Goal: Task Accomplishment & Management: Complete application form

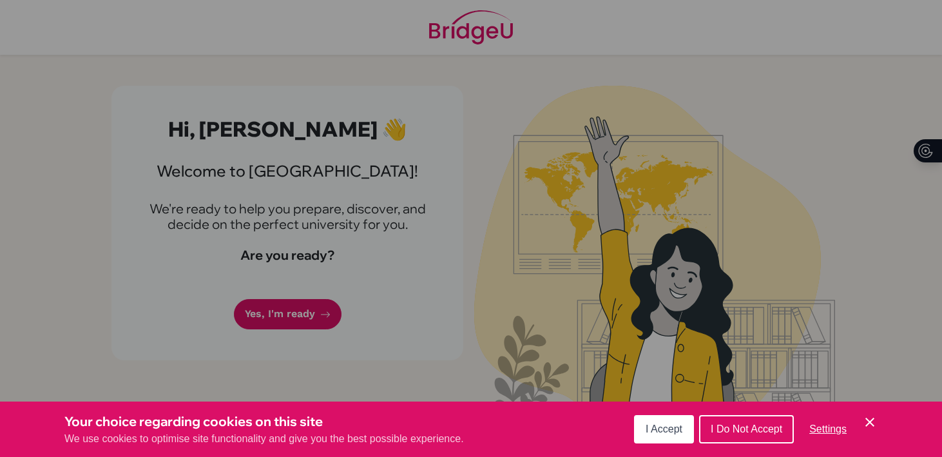
click at [660, 413] on div "I Accept I Do Not Accept Settings Cookie Control Close Icon" at bounding box center [755, 428] width 243 height 33
click at [660, 423] on span "I Accept" at bounding box center [663, 428] width 37 height 11
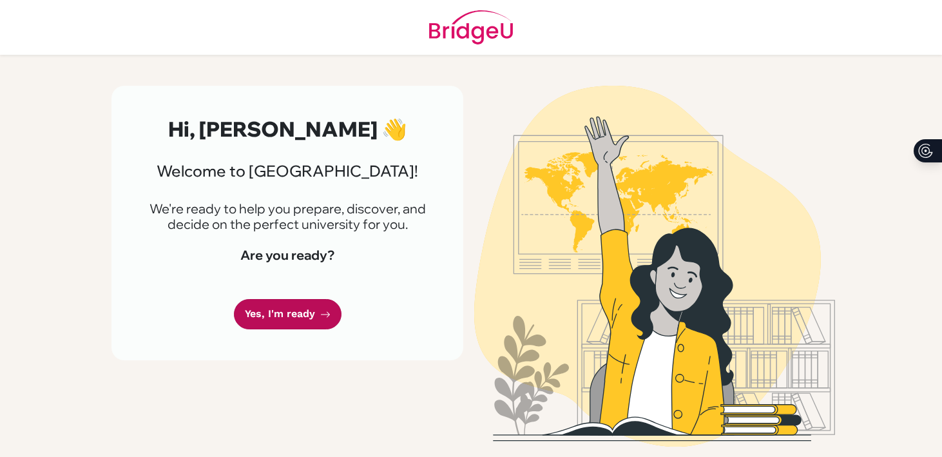
click at [288, 313] on link "Yes, I'm ready" at bounding box center [288, 314] width 108 height 30
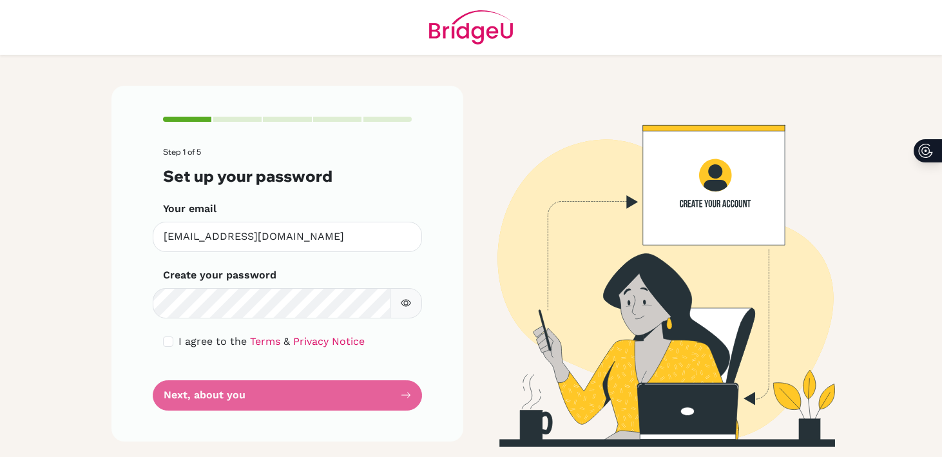
click at [211, 350] on form "Step 1 of 5 Set up your password Your email [EMAIL_ADDRESS][DOMAIN_NAME] Invali…" at bounding box center [287, 278] width 249 height 262
click at [211, 343] on span "I agree to the" at bounding box center [212, 341] width 68 height 12
click at [178, 349] on form "Step 1 of 5 Set up your password Your email [EMAIL_ADDRESS][DOMAIN_NAME] Invali…" at bounding box center [287, 278] width 249 height 262
click at [184, 336] on span "I agree to the" at bounding box center [212, 341] width 68 height 12
click at [168, 341] on input "checkbox" at bounding box center [168, 341] width 10 height 10
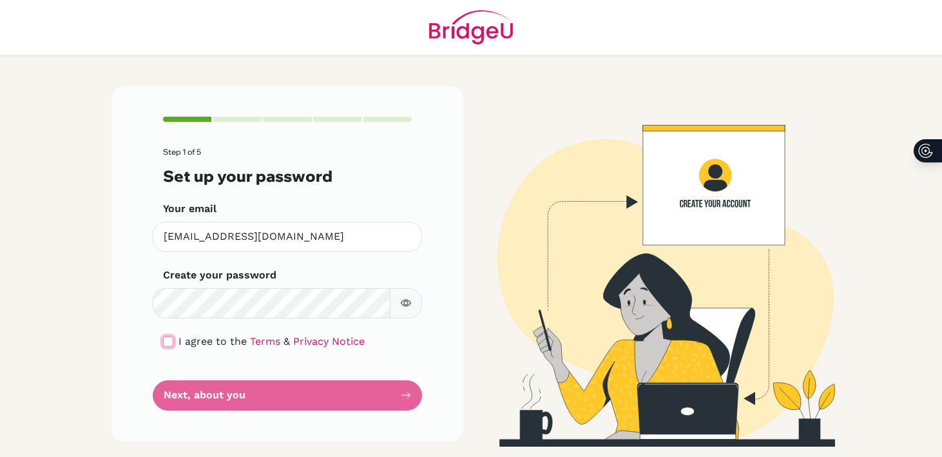
checkbox input "true"
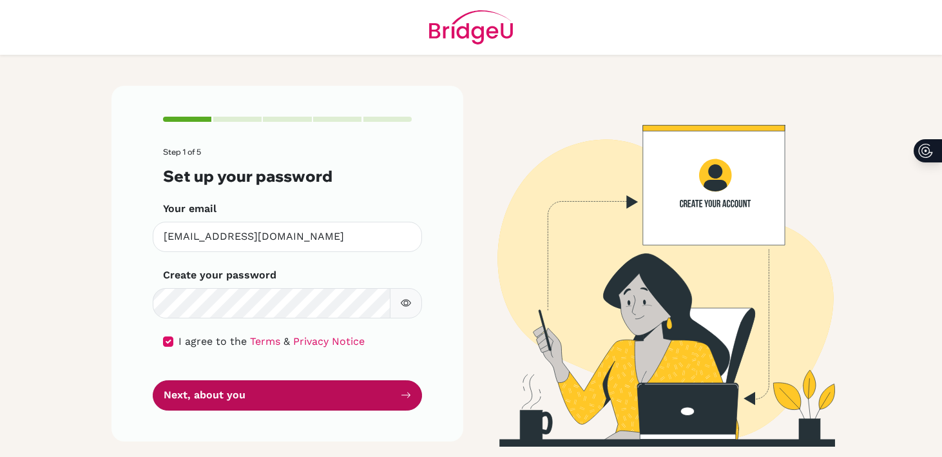
click at [204, 394] on button "Next, about you" at bounding box center [287, 395] width 269 height 30
